Goal: Check status: Check status

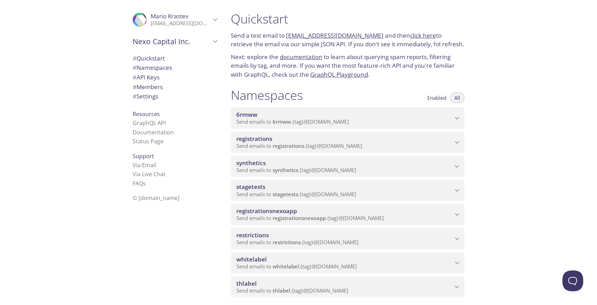
click at [320, 147] on span "Send emails to registrations . {tag} @[DOMAIN_NAME]" at bounding box center [299, 145] width 126 height 7
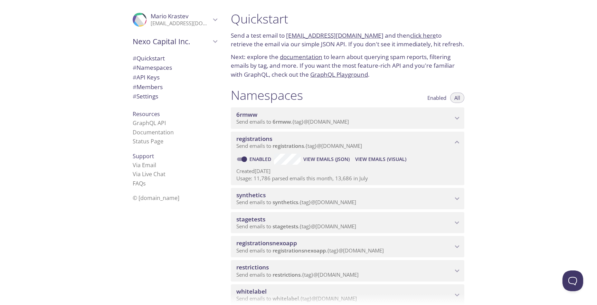
click at [375, 161] on span "View Emails (Visual)" at bounding box center [380, 159] width 51 height 8
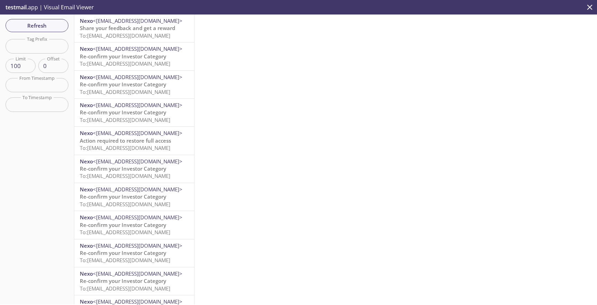
click at [63, 47] on input "text" at bounding box center [37, 46] width 63 height 14
paste input "qanexoholder"
type input "qanexoholder"
click at [50, 33] on div "Refresh Filters Tag Prefix qanexoholder Tag Prefix Limit 100 Limit Offset 0 Off…" at bounding box center [37, 160] width 74 height 290
click at [50, 28] on span "Refresh" at bounding box center [37, 25] width 52 height 9
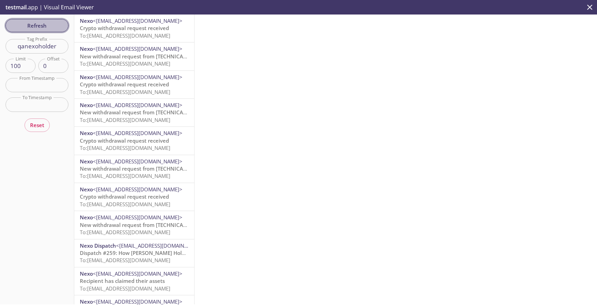
click at [26, 24] on span "Refresh" at bounding box center [37, 25] width 52 height 9
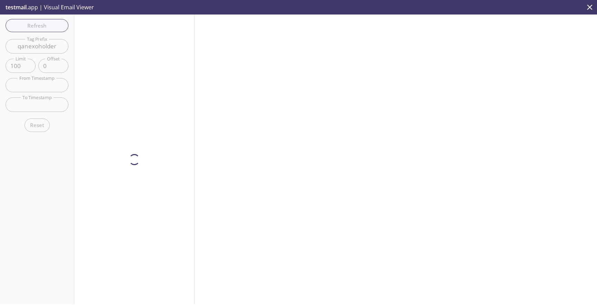
click at [32, 27] on div "Refresh Filters Tag Prefix qanexoholder Tag Prefix Limit 100 Limit Offset 0 Off…" at bounding box center [37, 160] width 74 height 290
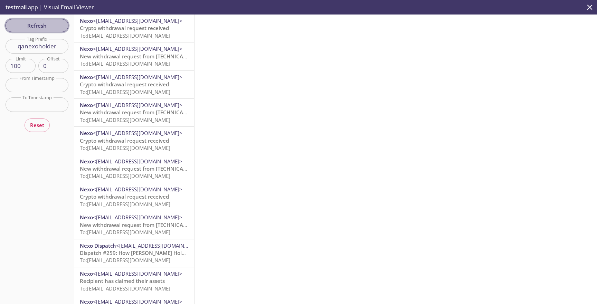
click at [33, 27] on span "Refresh" at bounding box center [37, 25] width 52 height 9
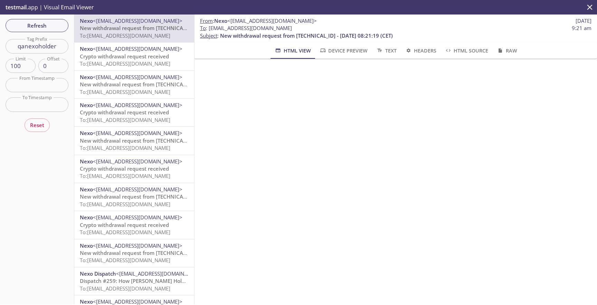
scroll to position [167, 0]
